Goal: Check status: Check status

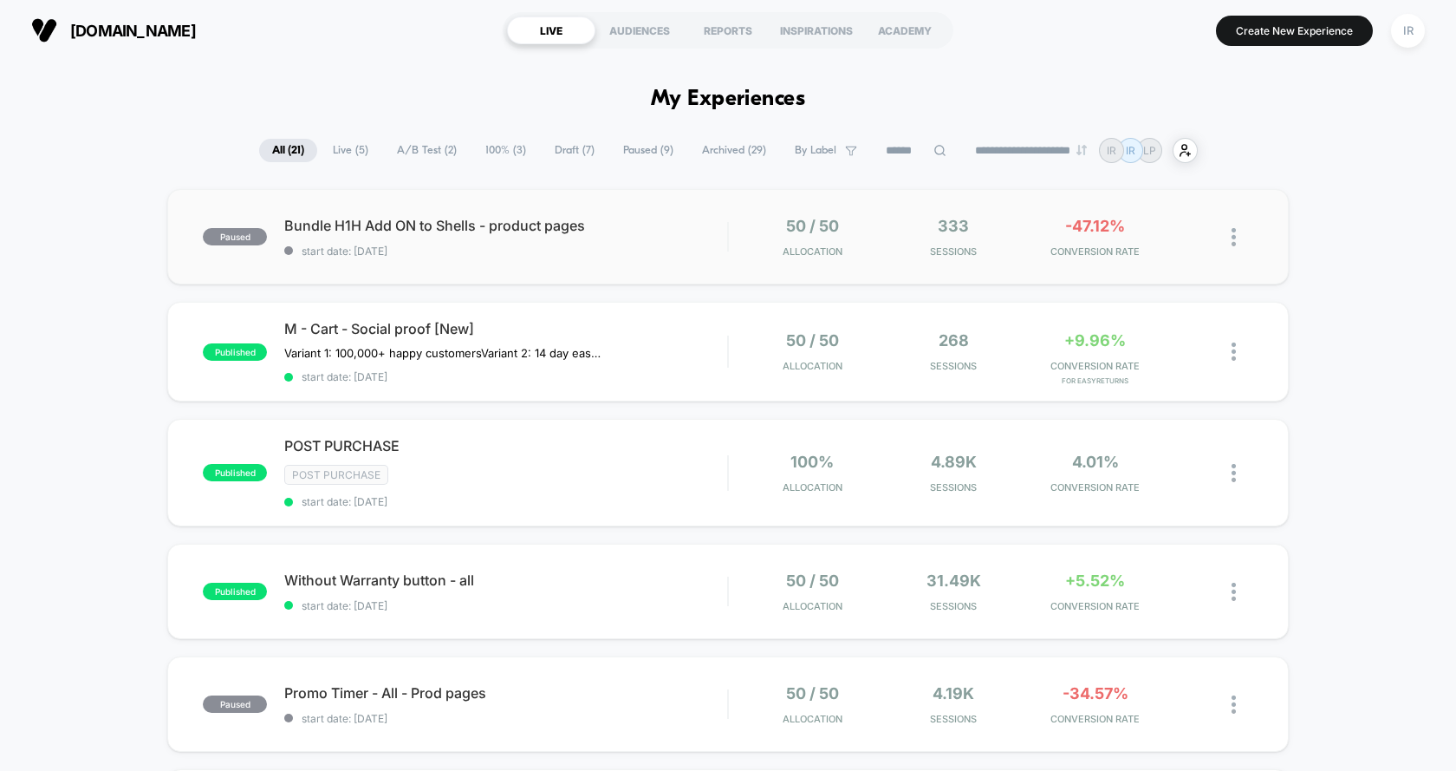
click at [627, 258] on div "paused Bundle H1H Add ON to Shells - product pages start date: [DATE] 50 / 50 A…" at bounding box center [728, 236] width 1122 height 95
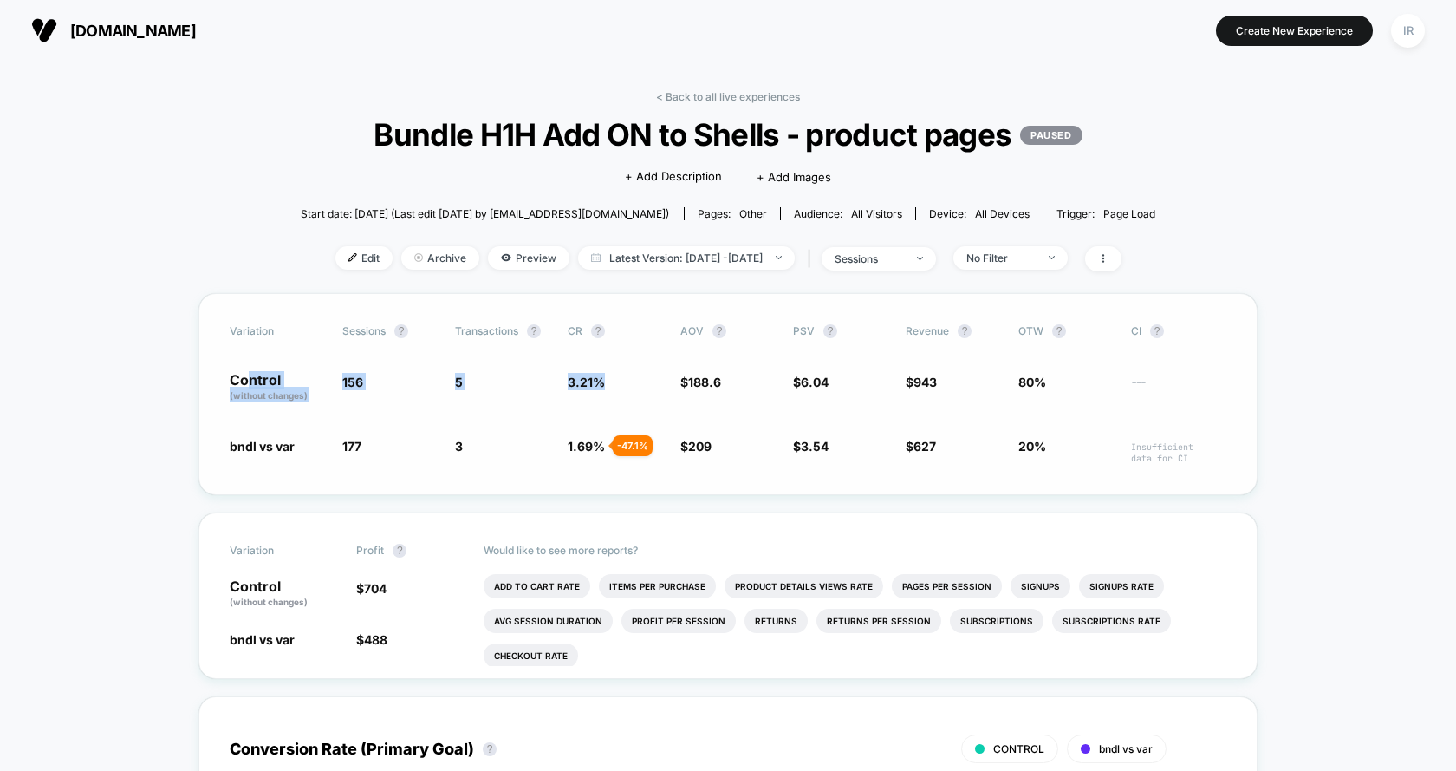
drag, startPoint x: 247, startPoint y: 377, endPoint x: 652, endPoint y: 406, distance: 405.8
click at [652, 406] on div "Variation Sessions ? Transactions ? CR ? AOV ? PSV ? Revenue ? OTW ? CI ? Contr…" at bounding box center [728, 394] width 1059 height 202
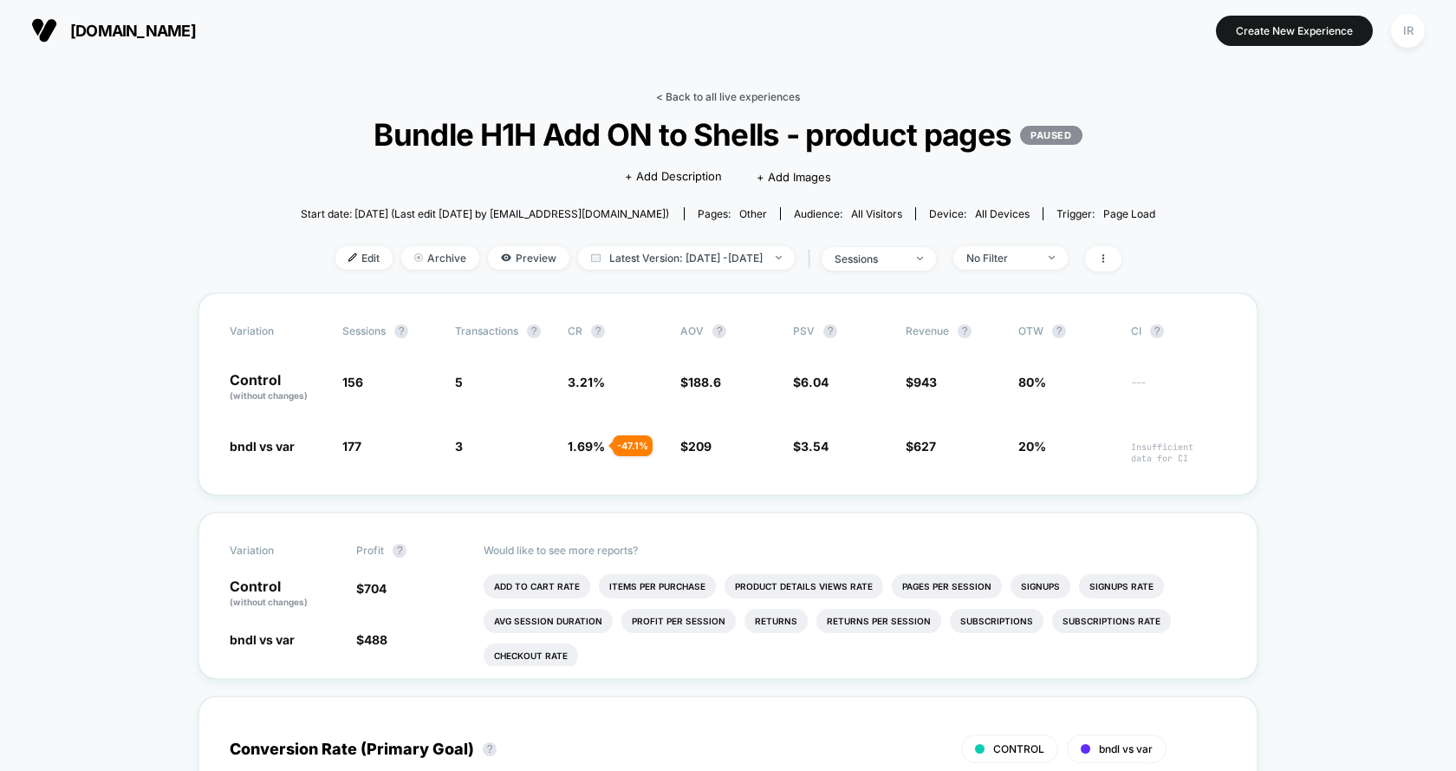
click at [691, 94] on link "< Back to all live experiences" at bounding box center [728, 96] width 144 height 13
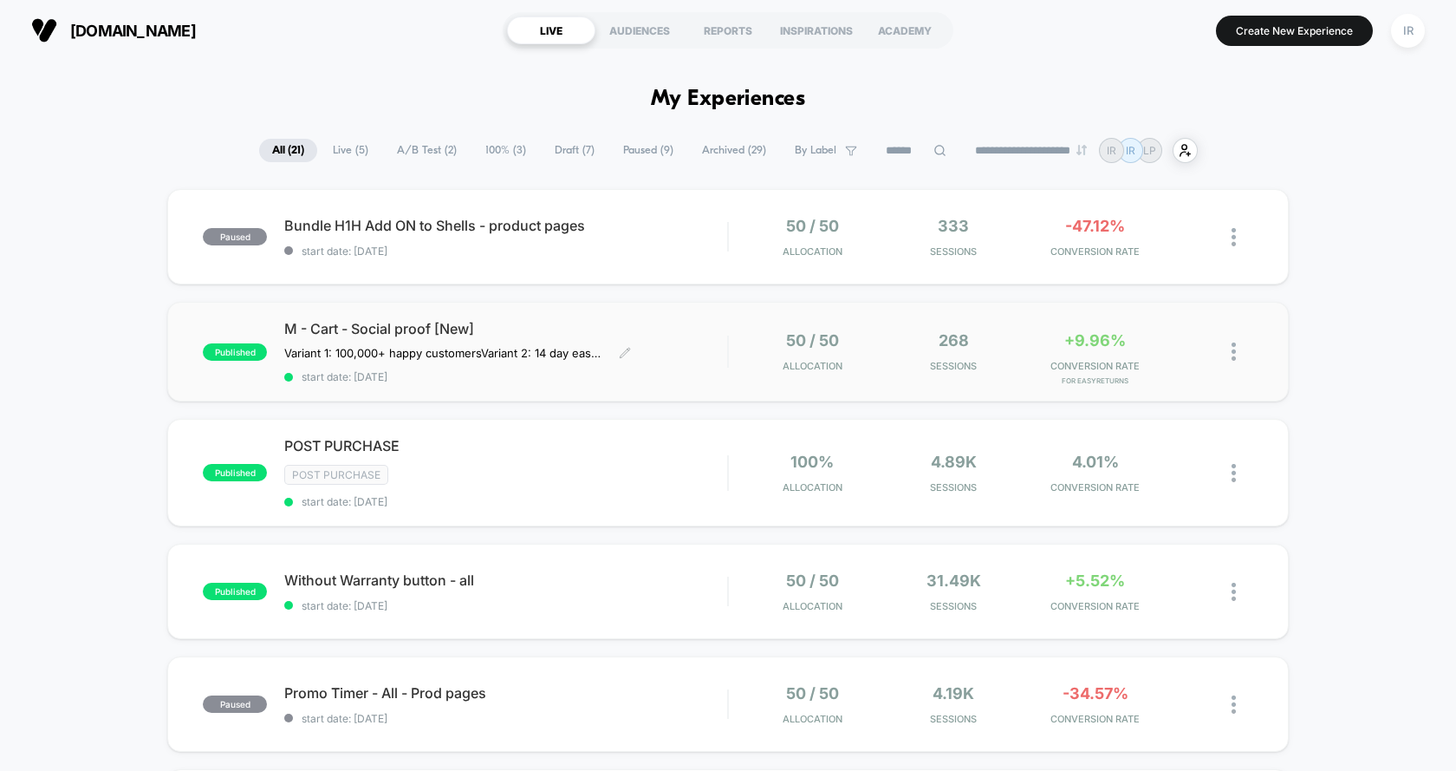
click at [722, 350] on div "M - Cart - Social proof [New] Variant 1: 100,000+ happy customers Variant 2: 14…" at bounding box center [505, 351] width 443 height 63
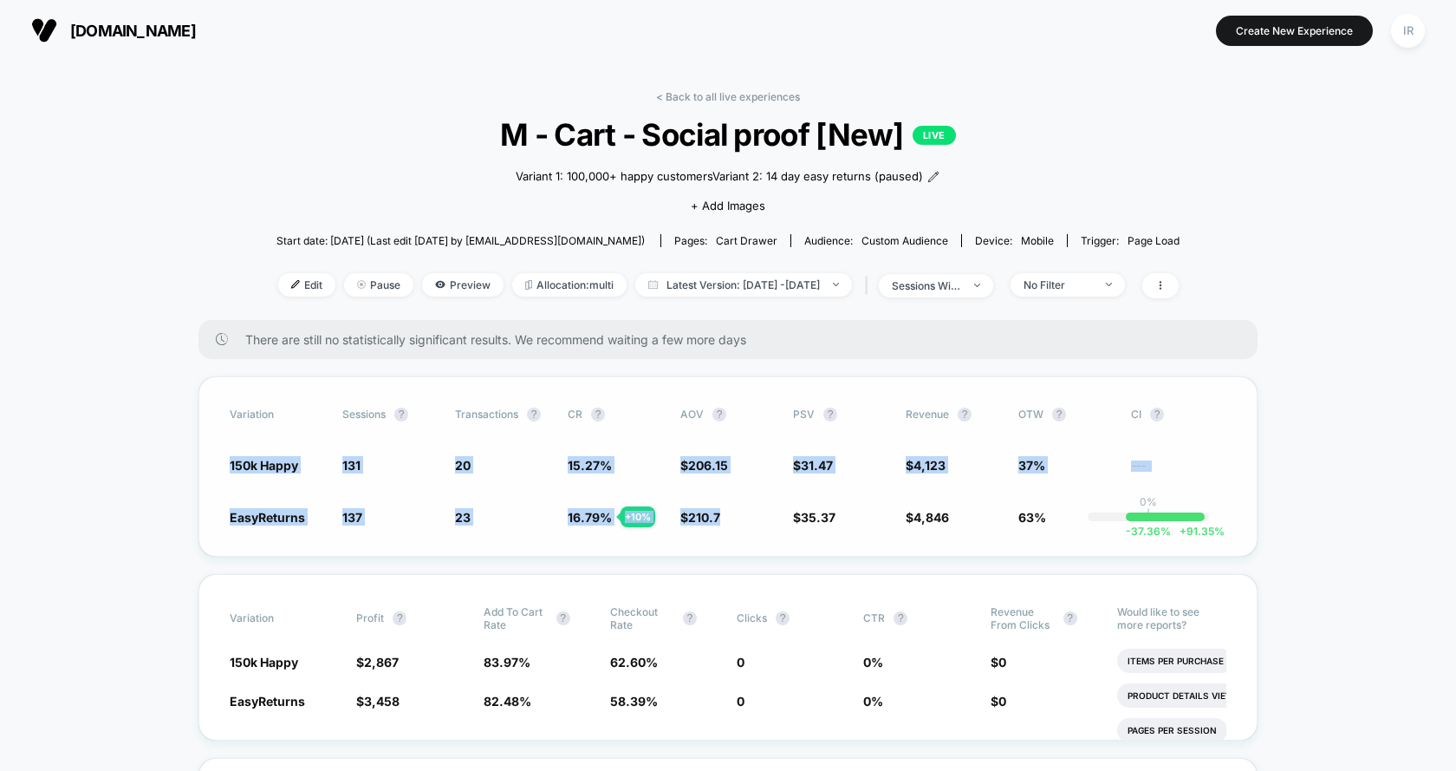
drag, startPoint x: 210, startPoint y: 463, endPoint x: 700, endPoint y: 541, distance: 496.0
click at [700, 541] on div "Variation Sessions ? Transactions ? CR ? AOV ? PSV ? Revenue ? OTW ? CI ? 150k …" at bounding box center [728, 466] width 1059 height 180
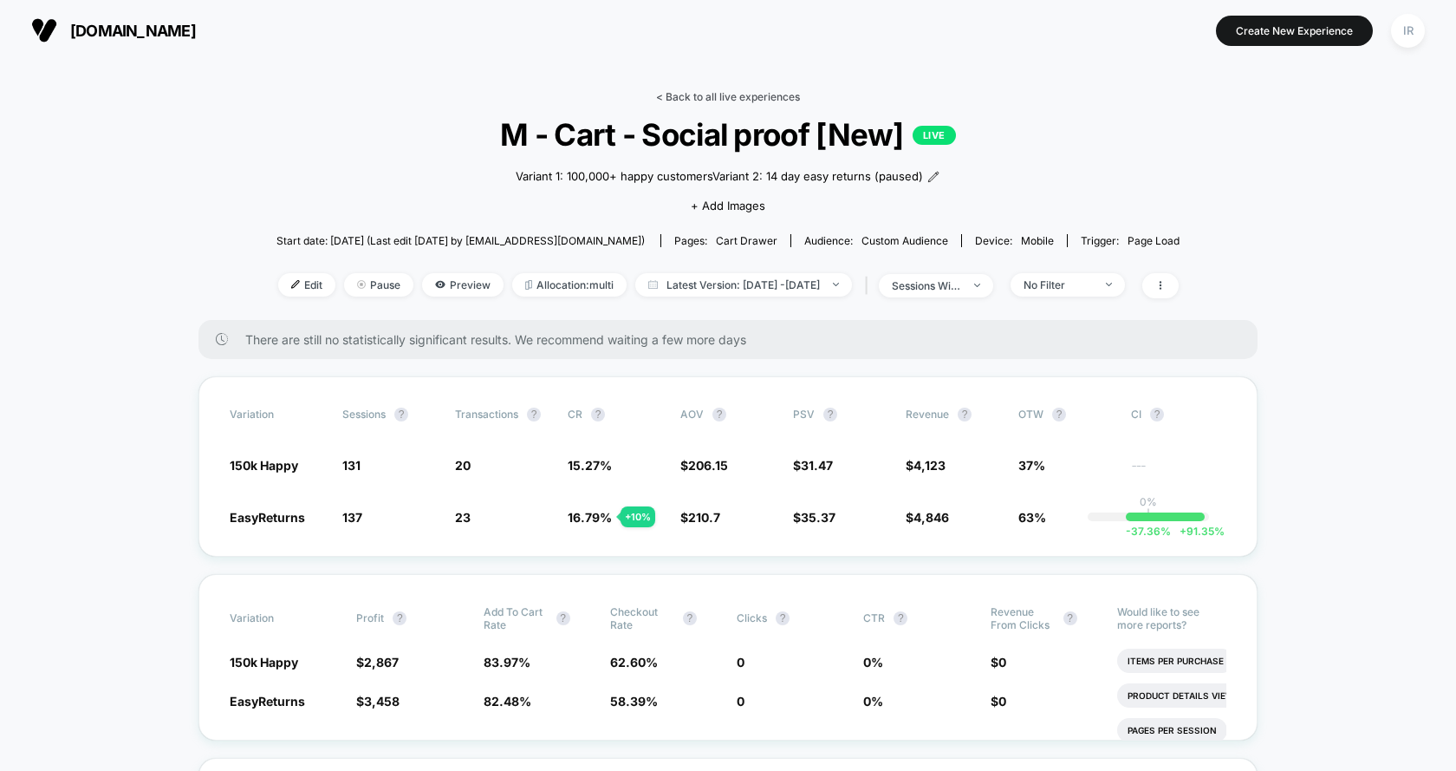
click at [748, 93] on link "< Back to all live experiences" at bounding box center [728, 96] width 144 height 13
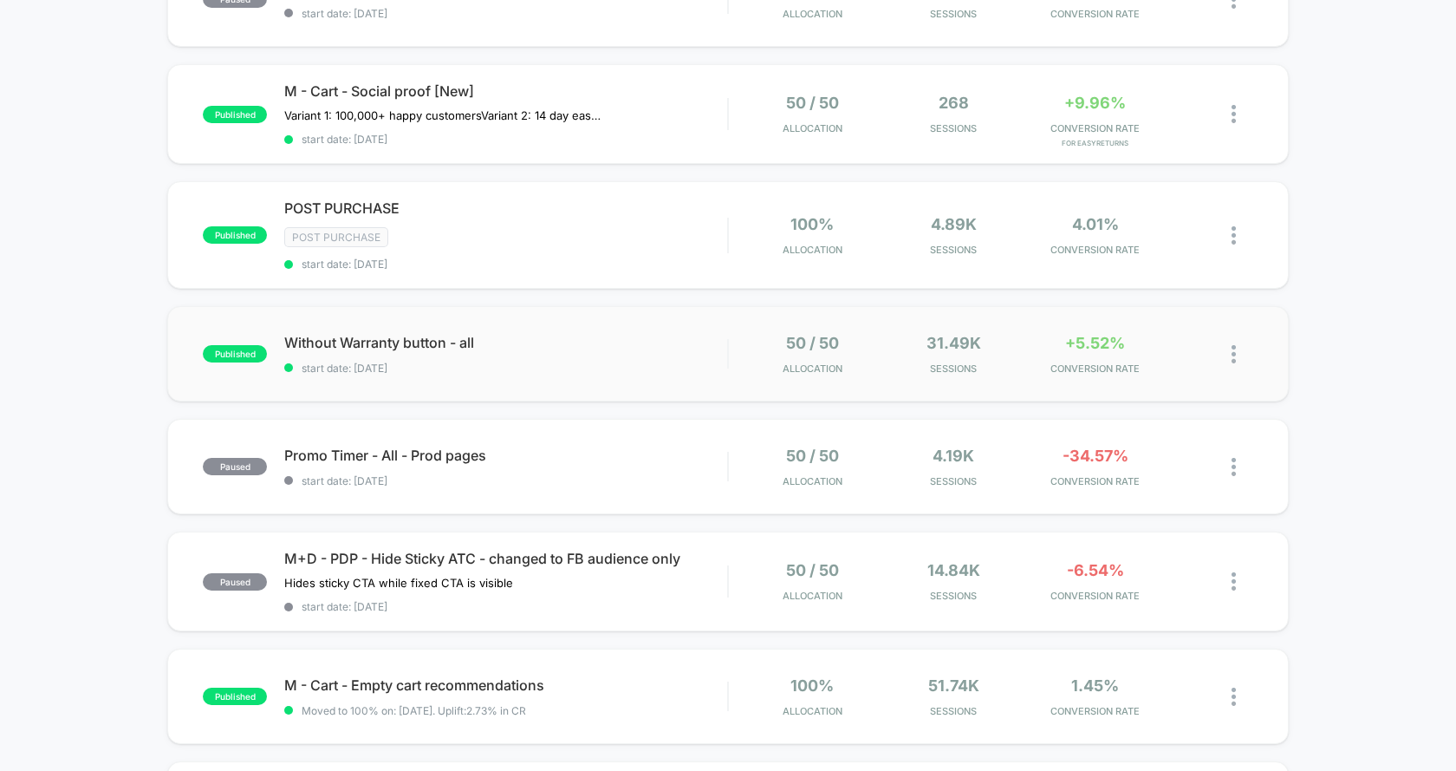
scroll to position [254, 0]
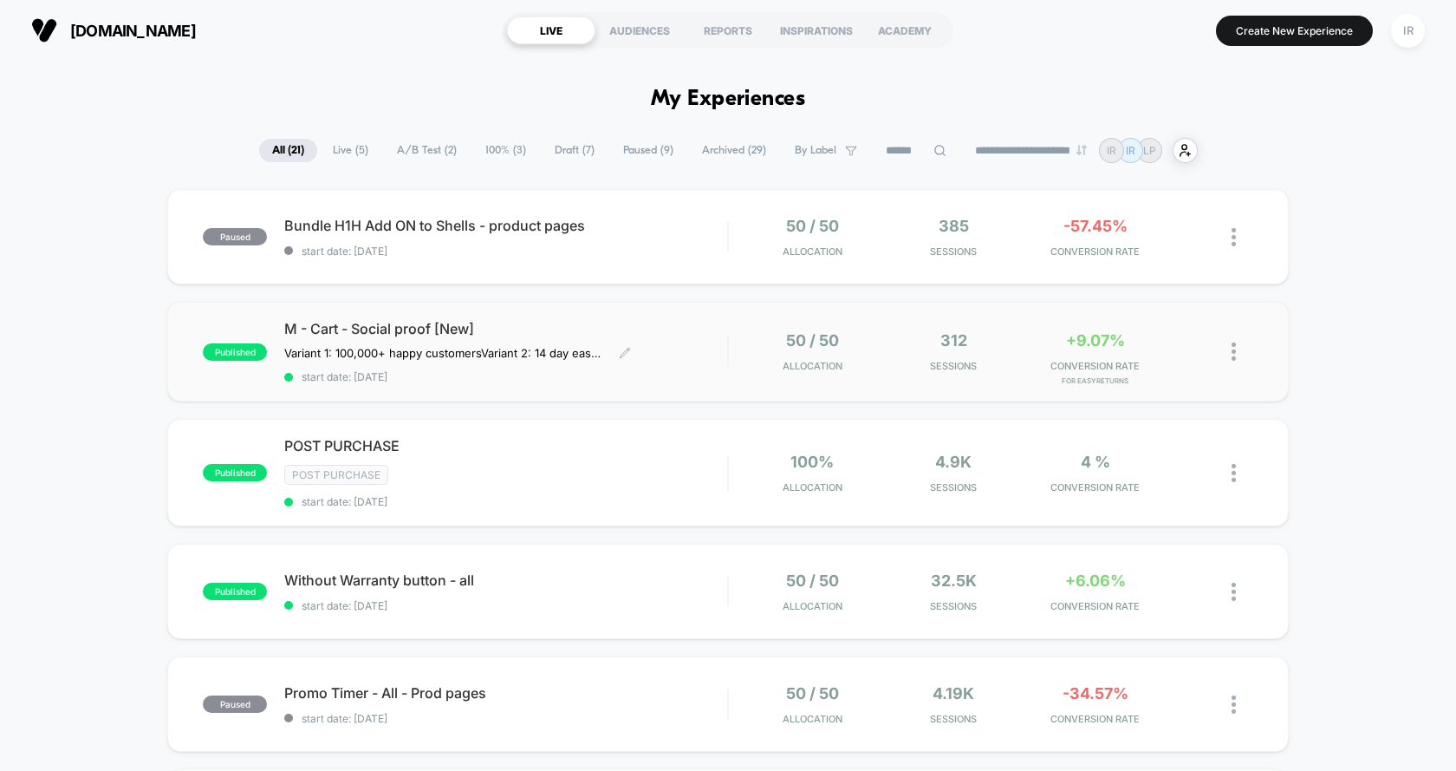
click at [629, 360] on div "M - Cart - Social proof [New] Variant 1: 100,000+ happy customers Variant 2: 14…" at bounding box center [505, 351] width 443 height 63
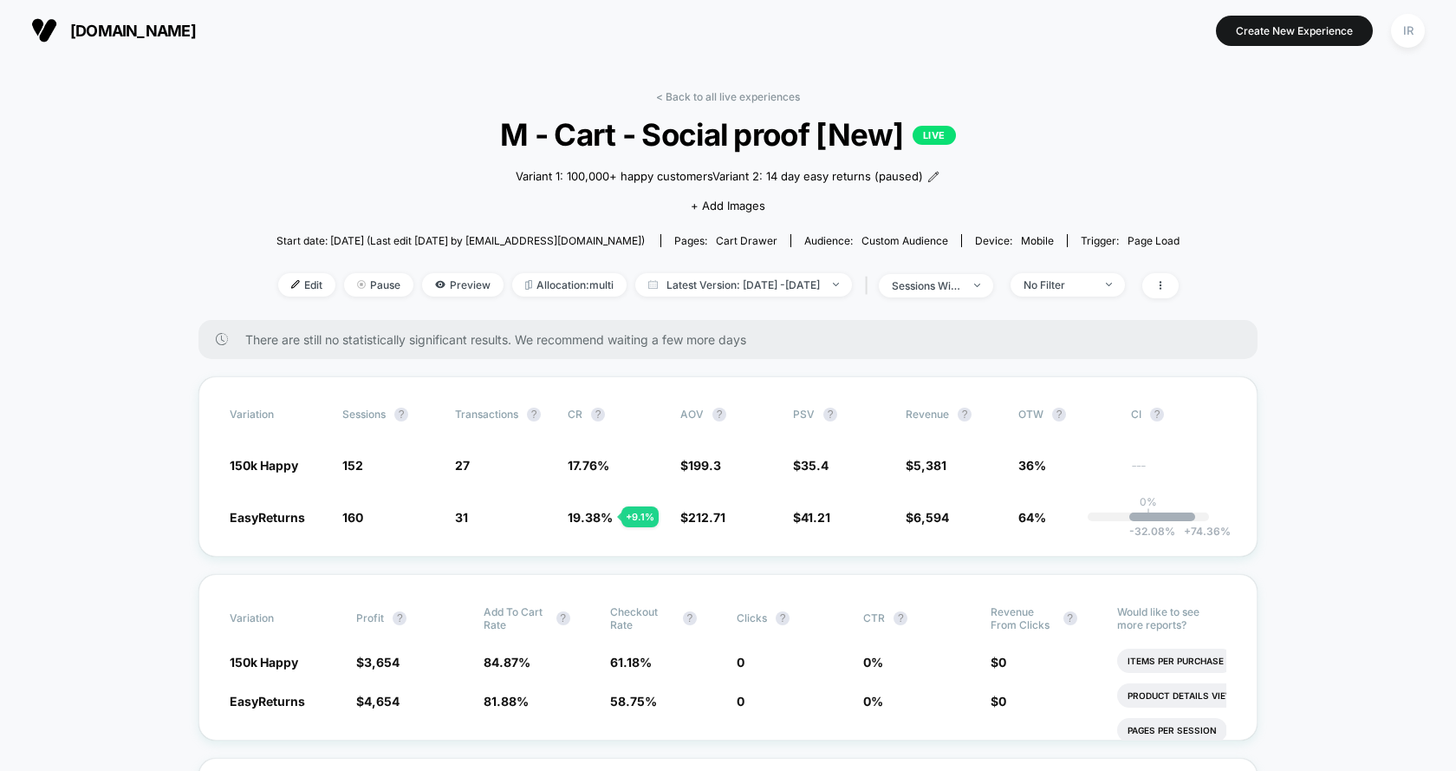
scroll to position [184, 0]
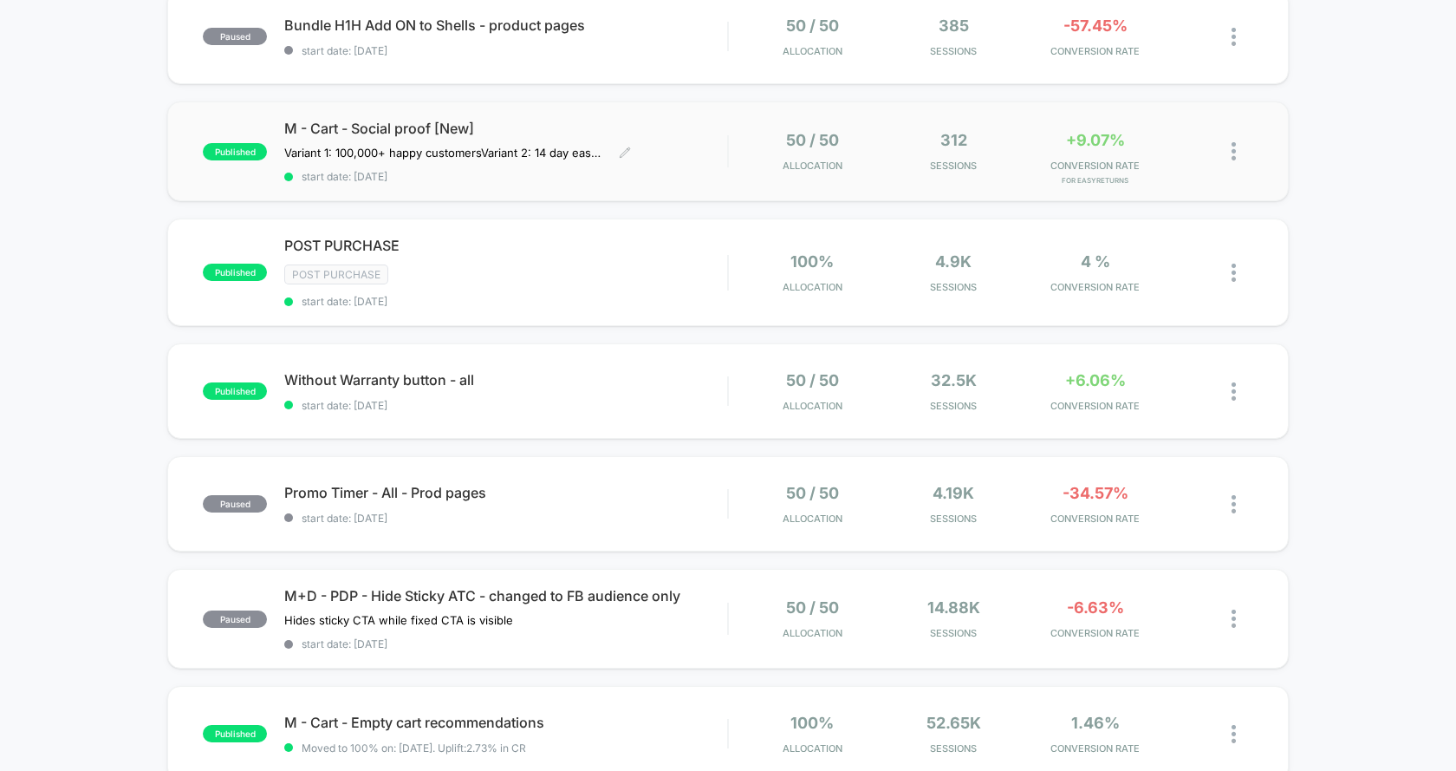
scroll to position [206, 0]
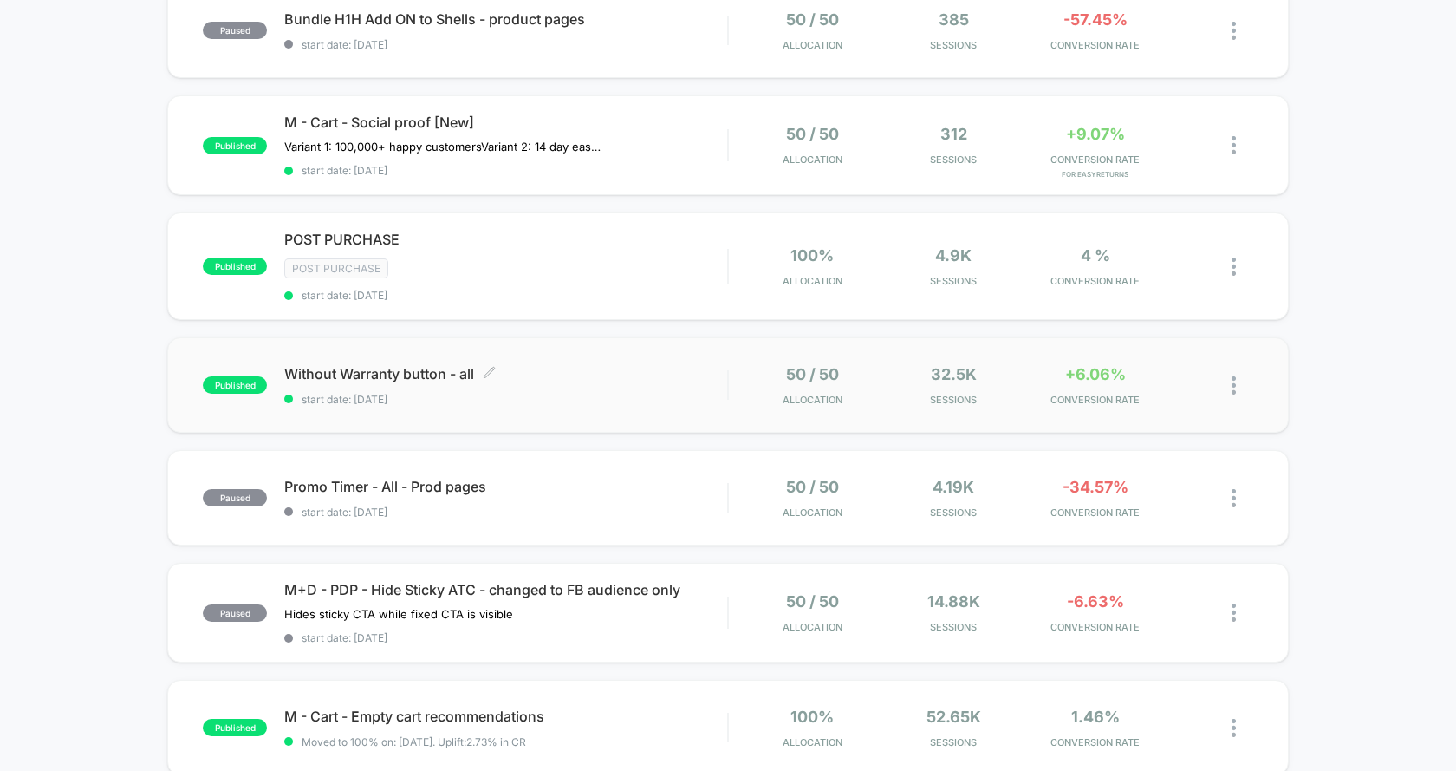
click at [667, 365] on span "Without Warranty button - all Click to edit experience details" at bounding box center [505, 373] width 443 height 17
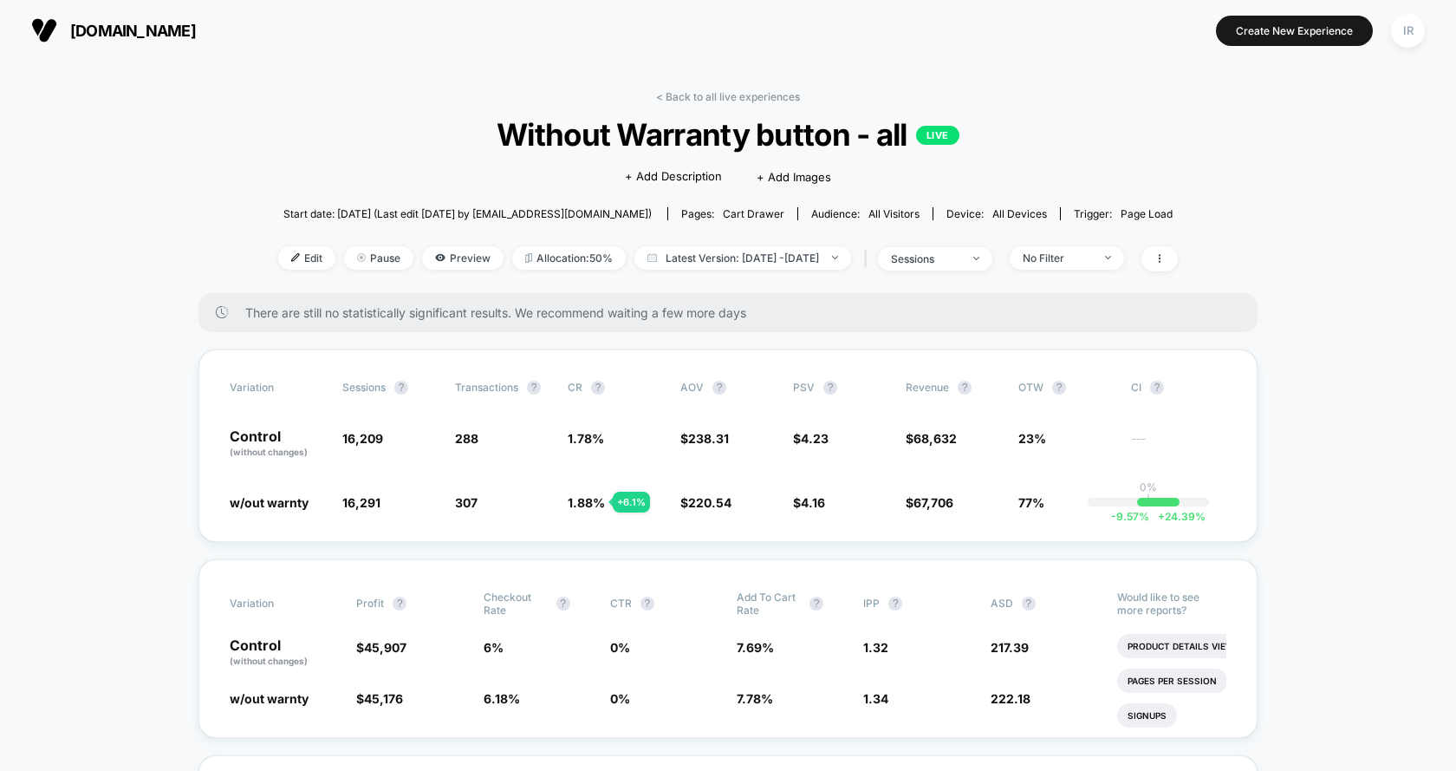
click at [674, 240] on div "< Back to all live experiences Without Warranty button - all LIVE Click to edit…" at bounding box center [728, 191] width 900 height 203
click at [671, 256] on span "Latest Version: Sep 26, 2025 - Sep 28, 2025" at bounding box center [743, 257] width 217 height 23
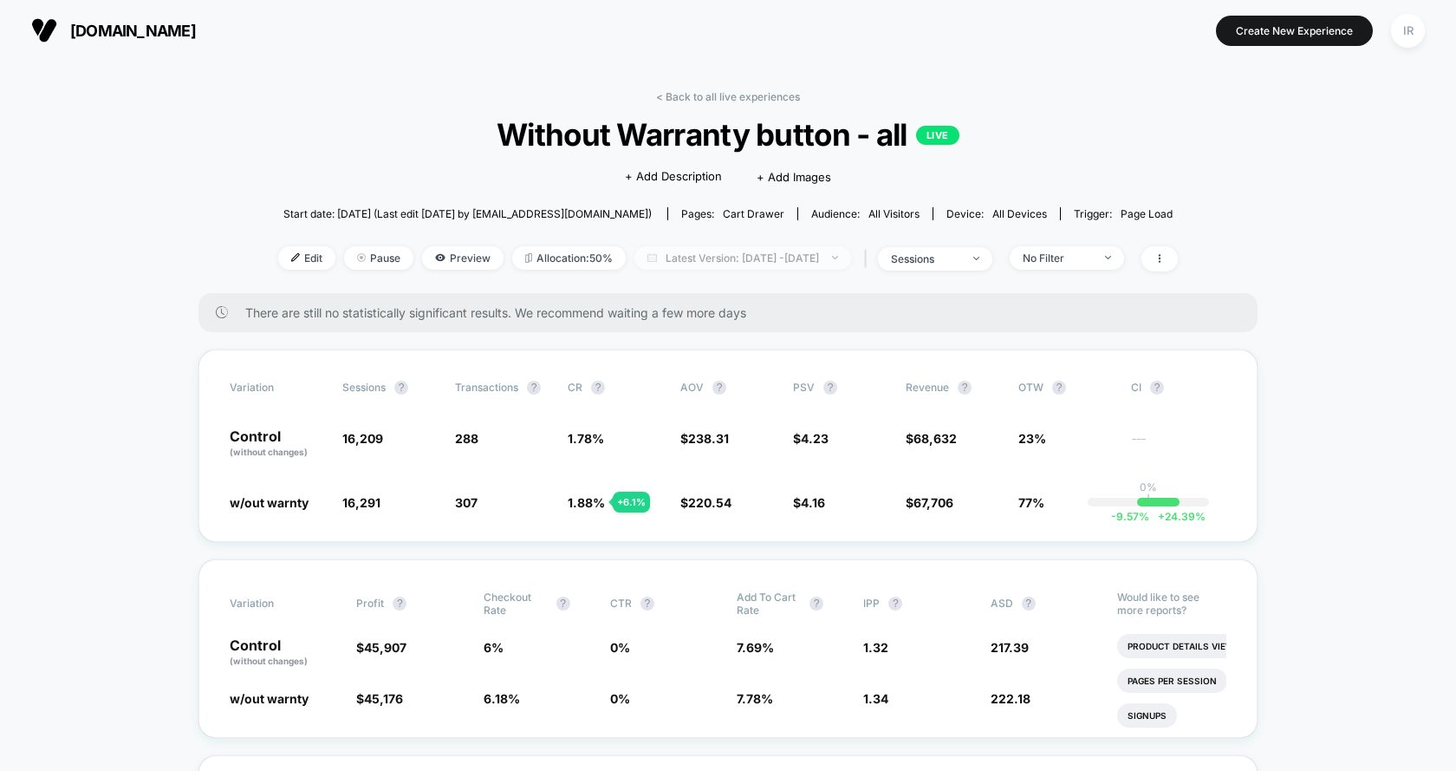
click at [791, 252] on span "Latest Version: Sep 26, 2025 - Sep 28, 2025" at bounding box center [743, 257] width 217 height 23
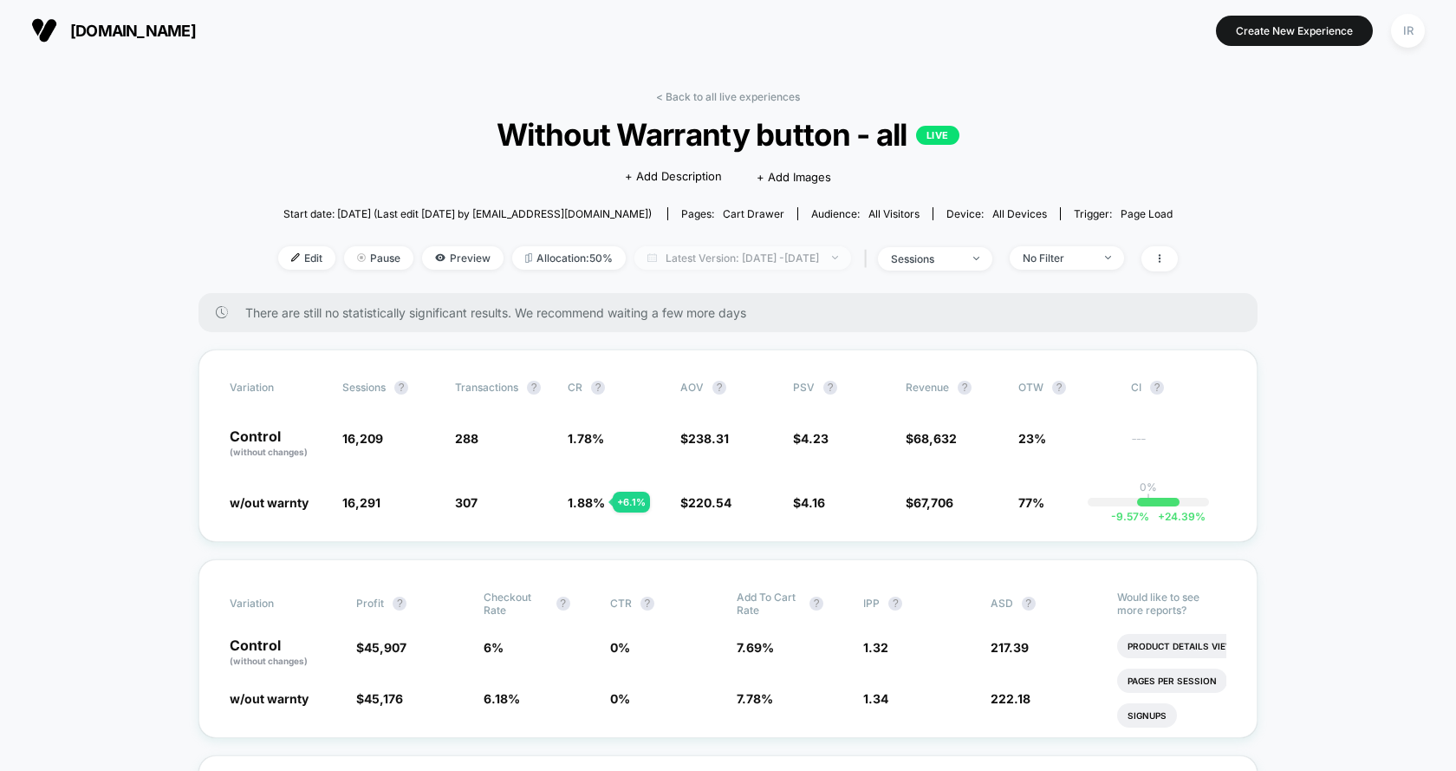
click at [816, 258] on span "Latest Version: Sep 26, 2025 - Sep 28, 2025" at bounding box center [743, 257] width 217 height 23
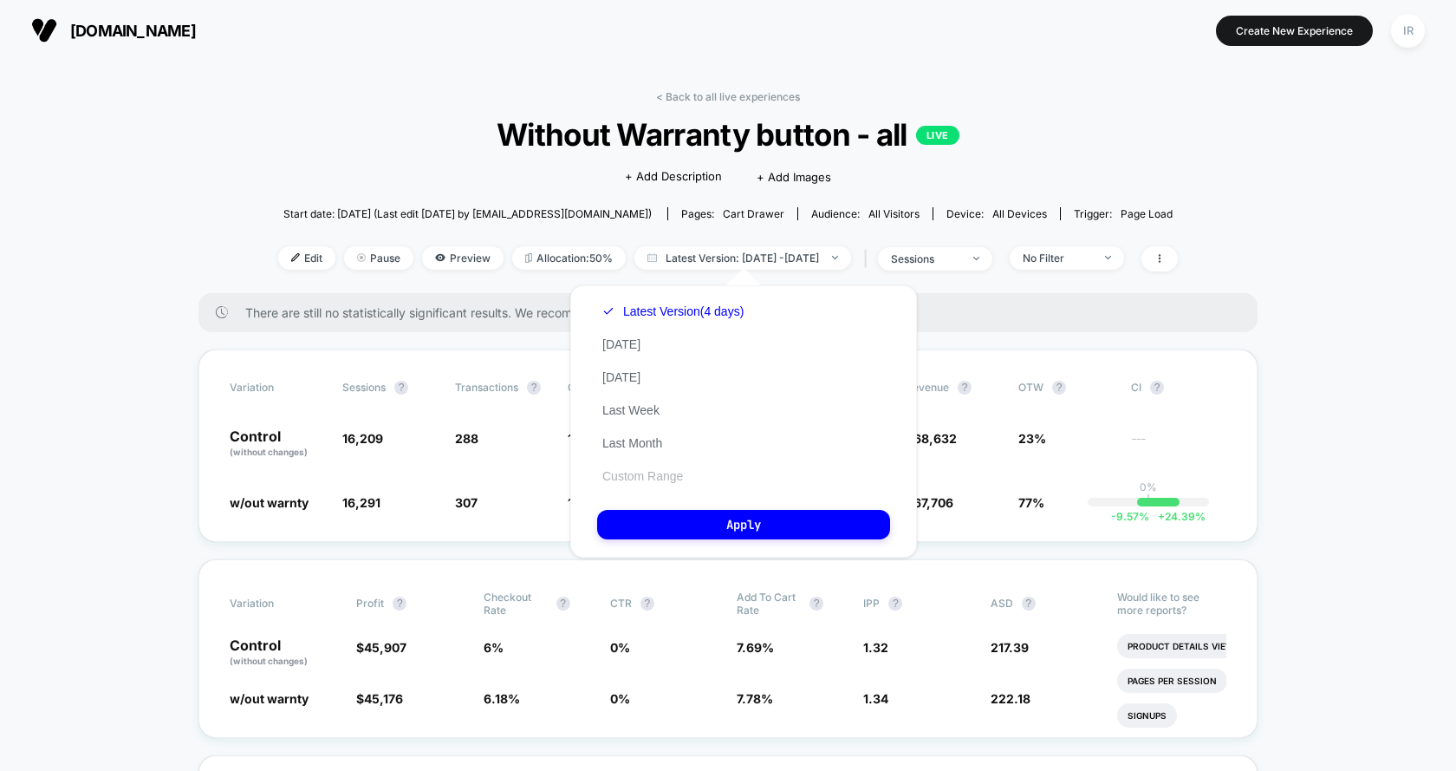
click at [639, 468] on button "Custom Range" at bounding box center [642, 476] width 91 height 16
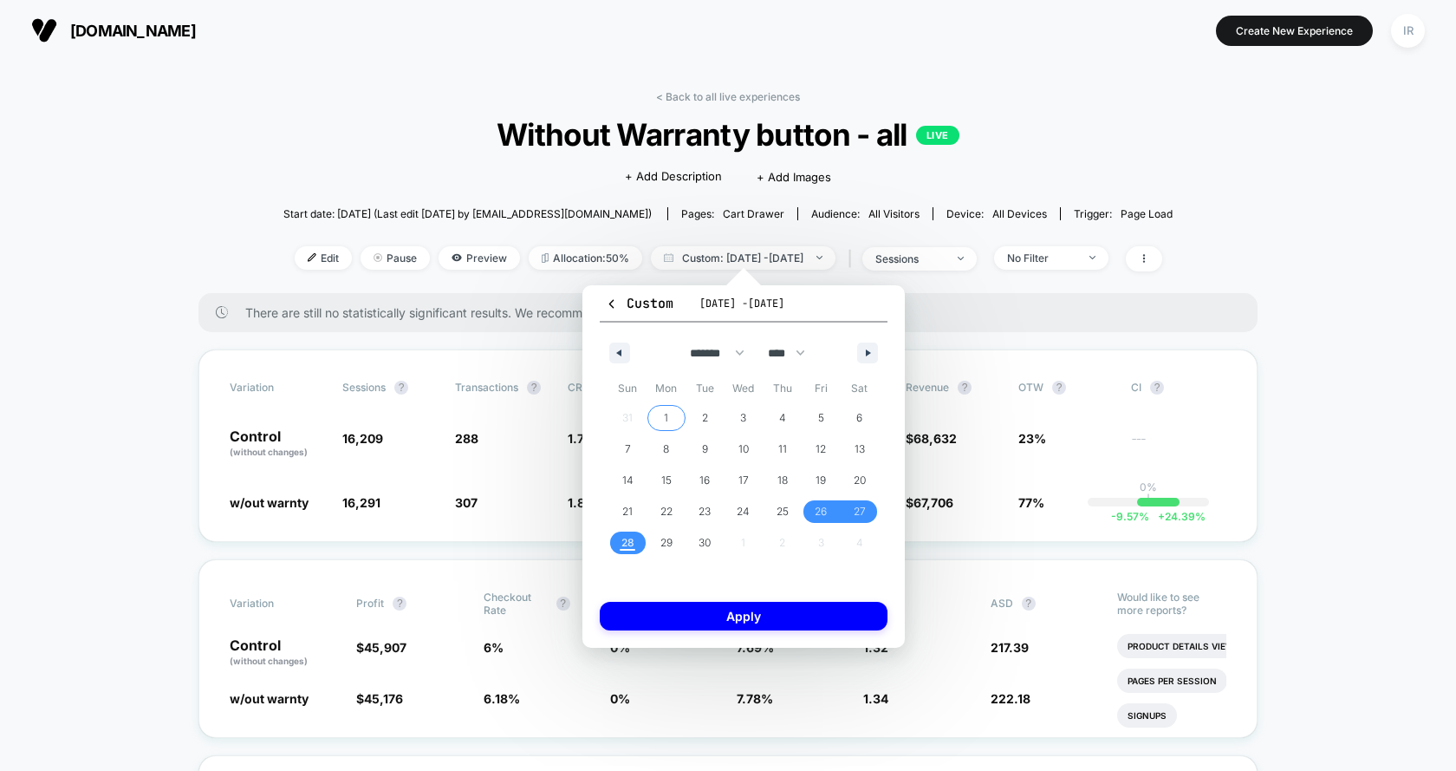
click at [667, 422] on span "1" at bounding box center [666, 417] width 4 height 31
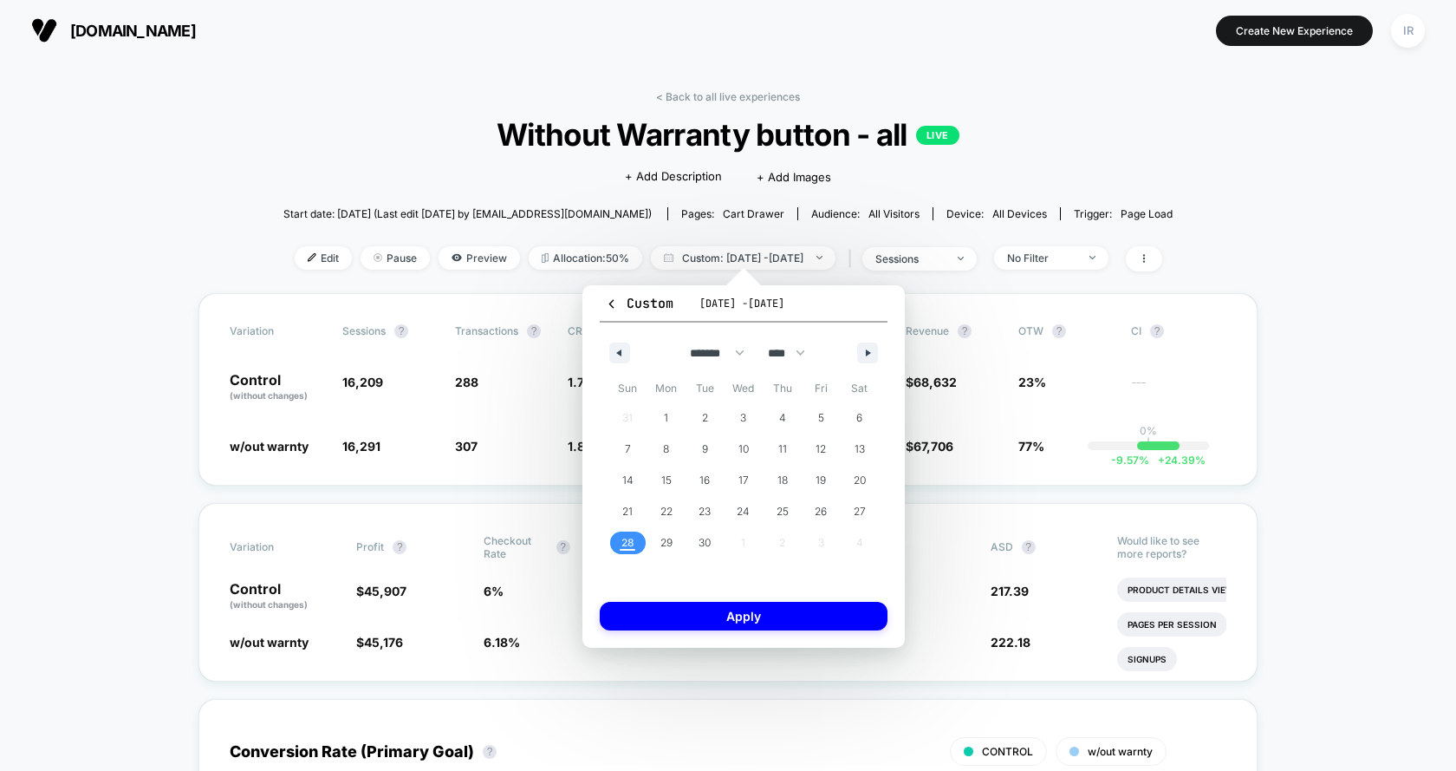
click at [637, 549] on span "28" at bounding box center [628, 542] width 39 height 23
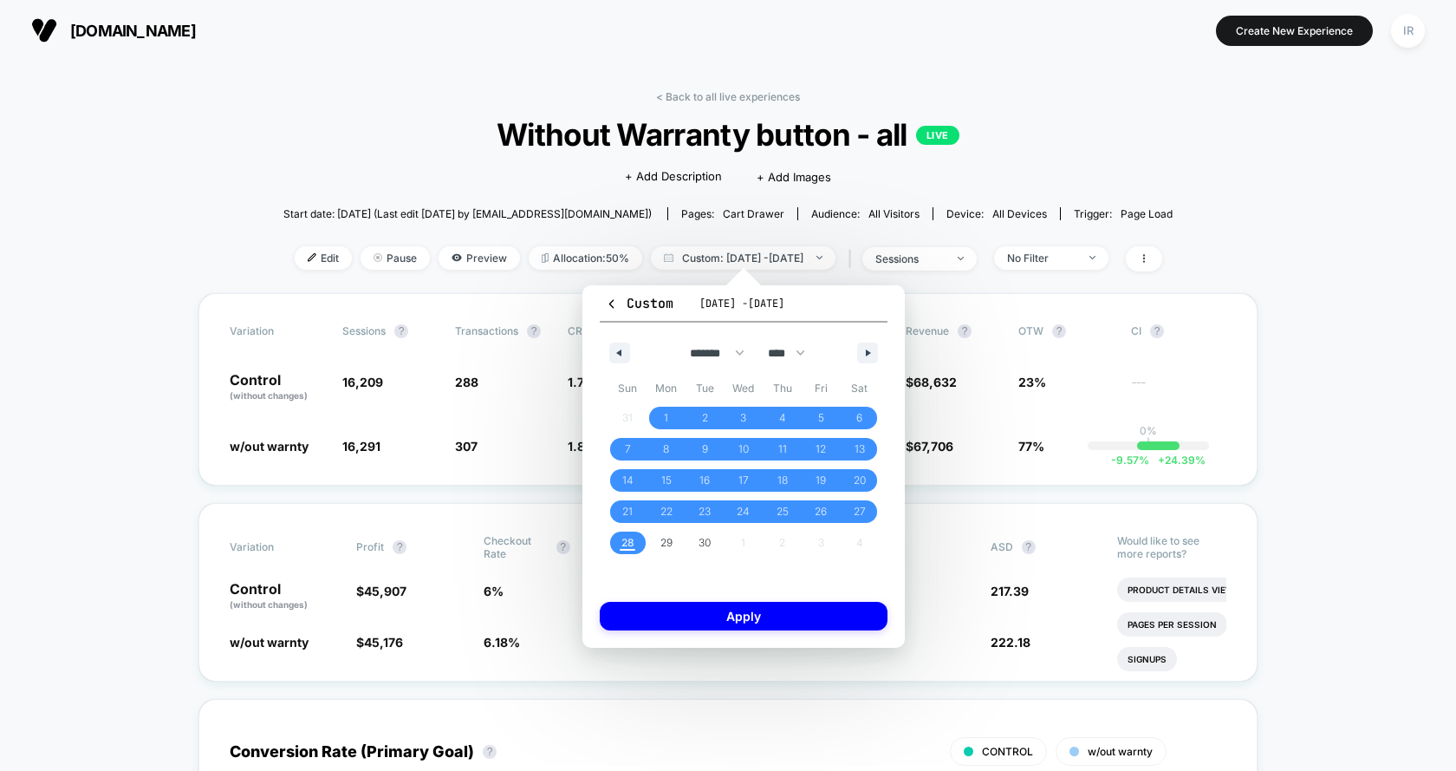
click at [732, 641] on div "Custom Sep 26, 2025 - Sep 28, 2025 ******* ******** ***** ***** *** **** **** *…" at bounding box center [744, 466] width 322 height 362
click at [735, 611] on button "Apply" at bounding box center [744, 616] width 288 height 29
